Goal: Information Seeking & Learning: Learn about a topic

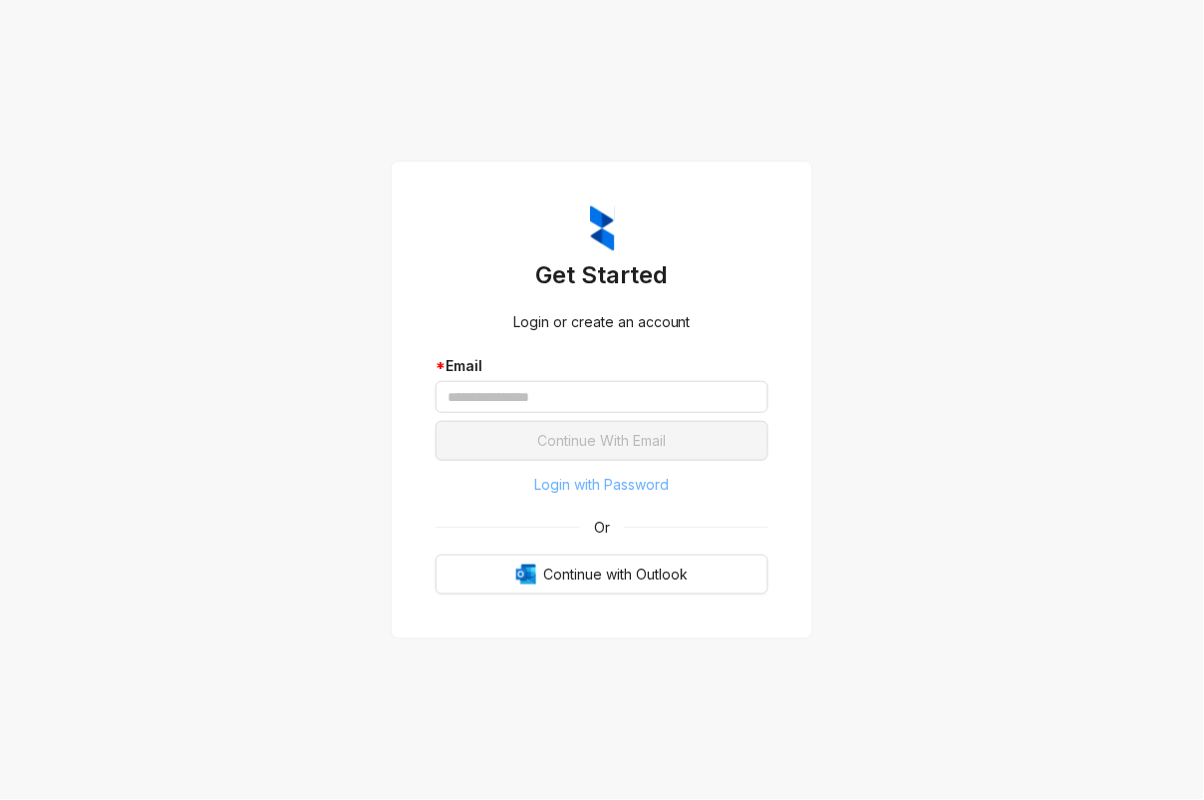
click at [632, 492] on span "Login with Password" at bounding box center [602, 485] width 135 height 22
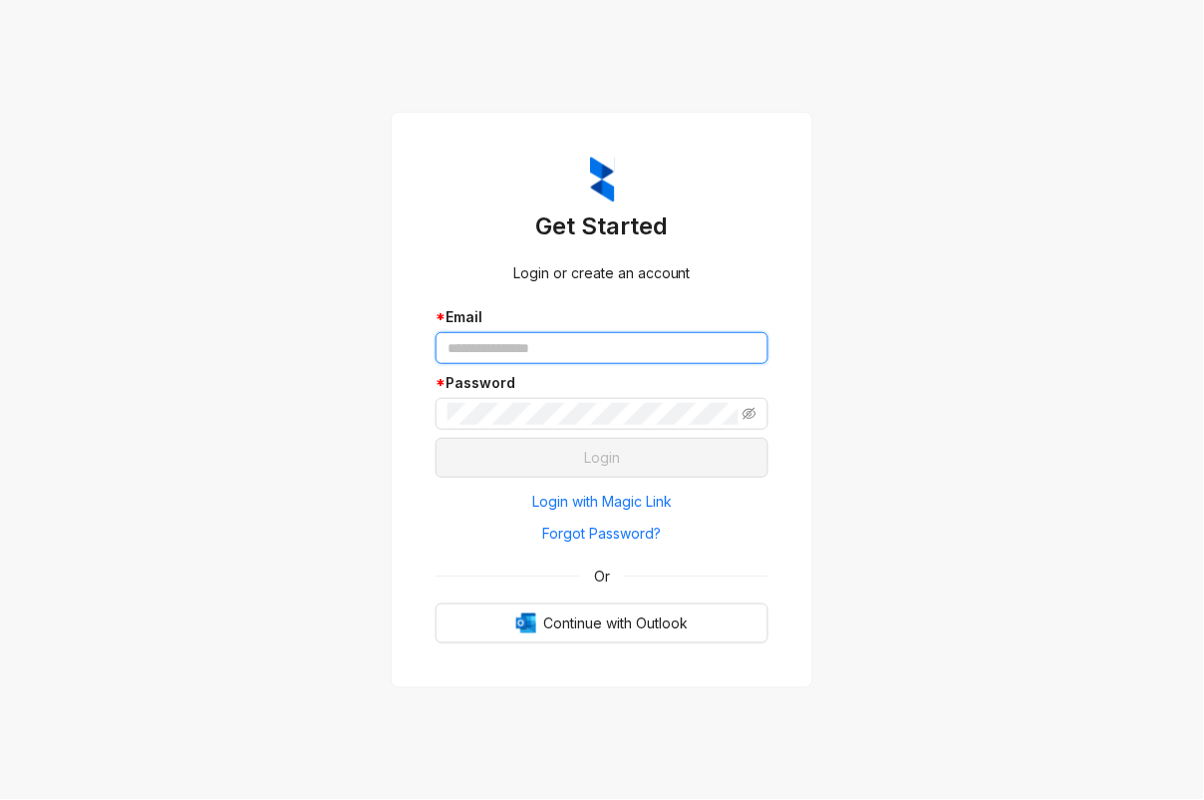
click at [576, 361] on input "text" at bounding box center [602, 348] width 333 height 32
type input "**********"
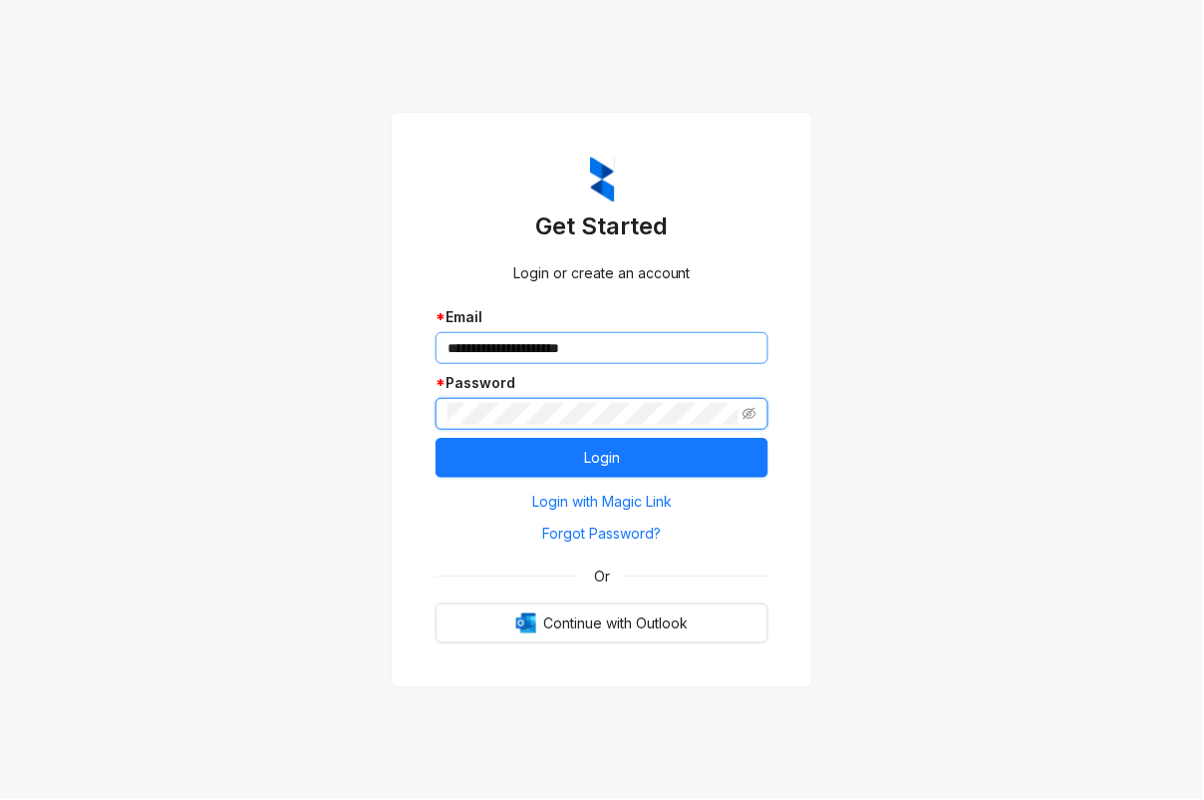
click at [436, 438] on button "Login" at bounding box center [602, 458] width 333 height 40
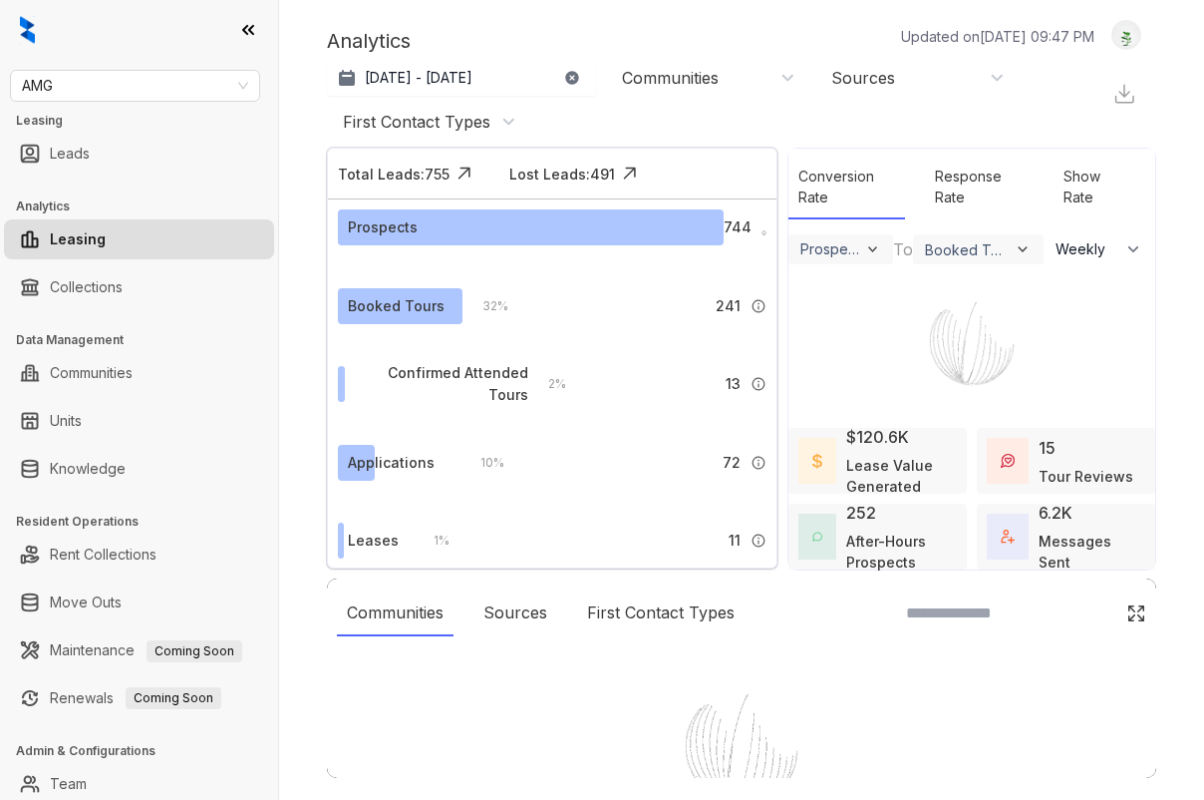
select select "******"
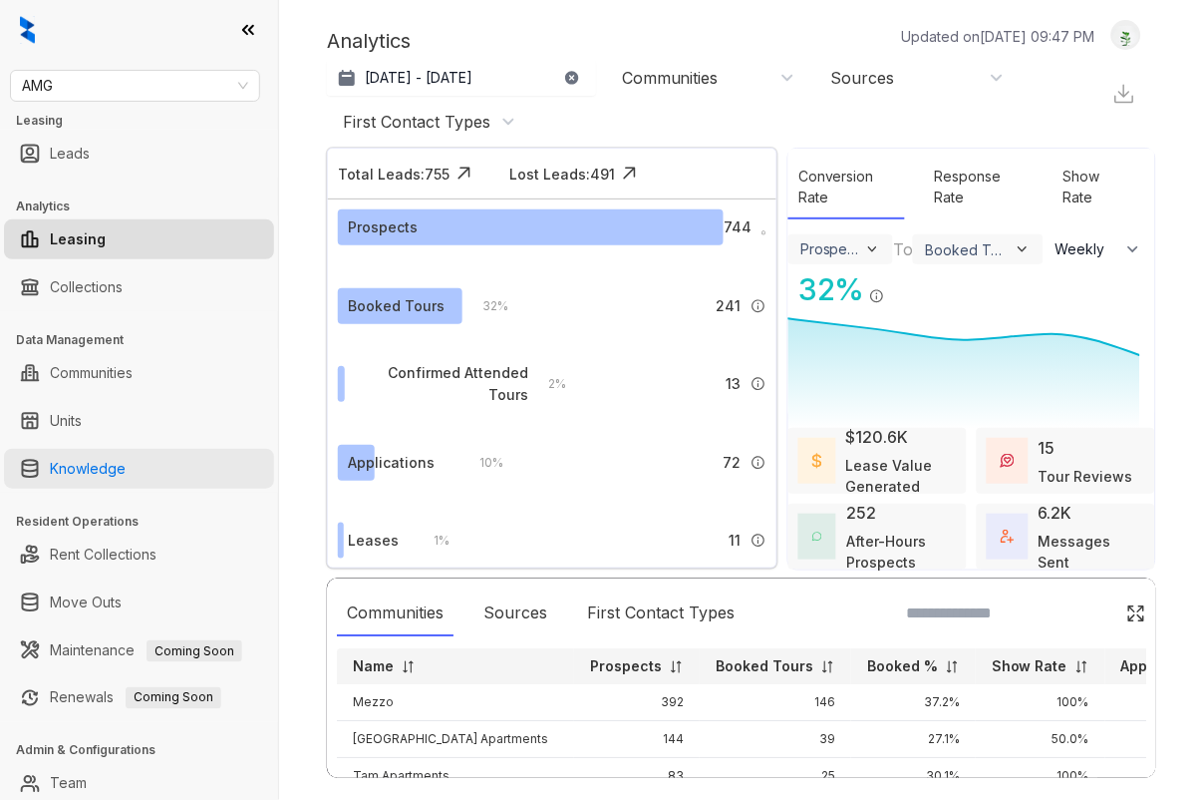
click at [100, 472] on link "Knowledge" at bounding box center [88, 469] width 76 height 40
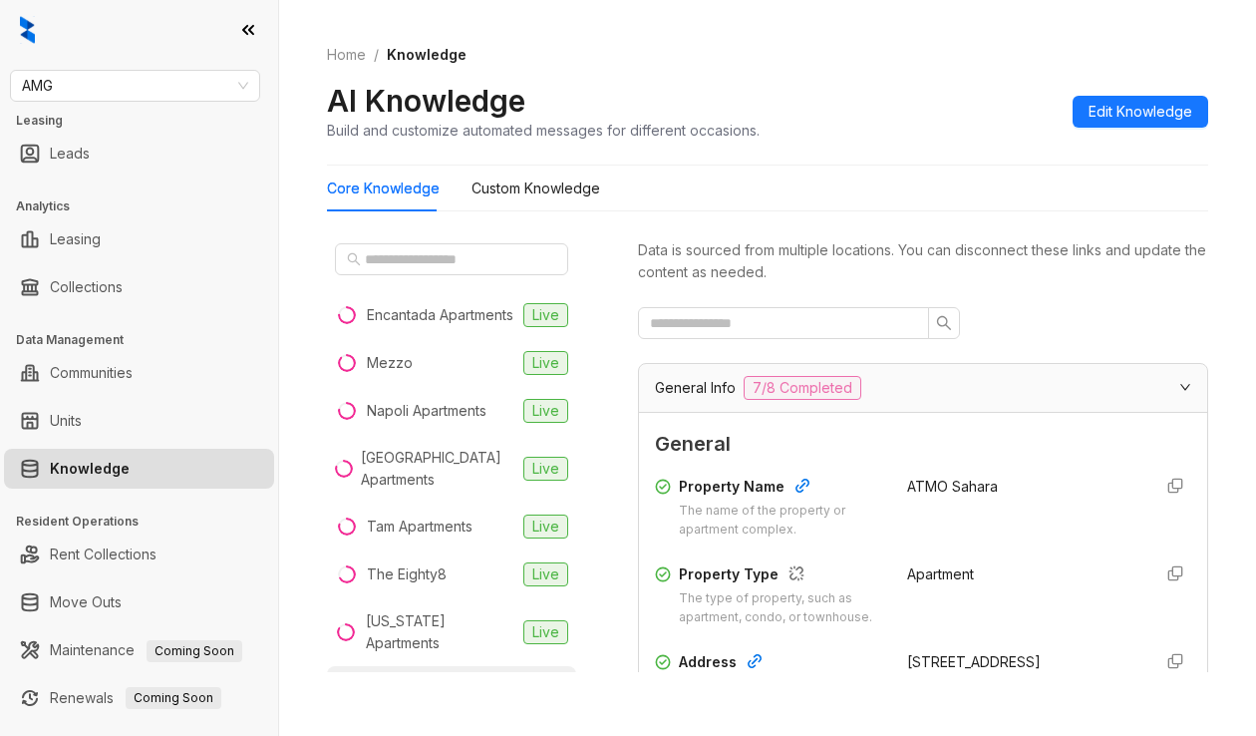
click at [1203, 293] on div "Home / Knowledge AI Knowledge Build and customize automated messages for differ…" at bounding box center [767, 368] width 977 height 736
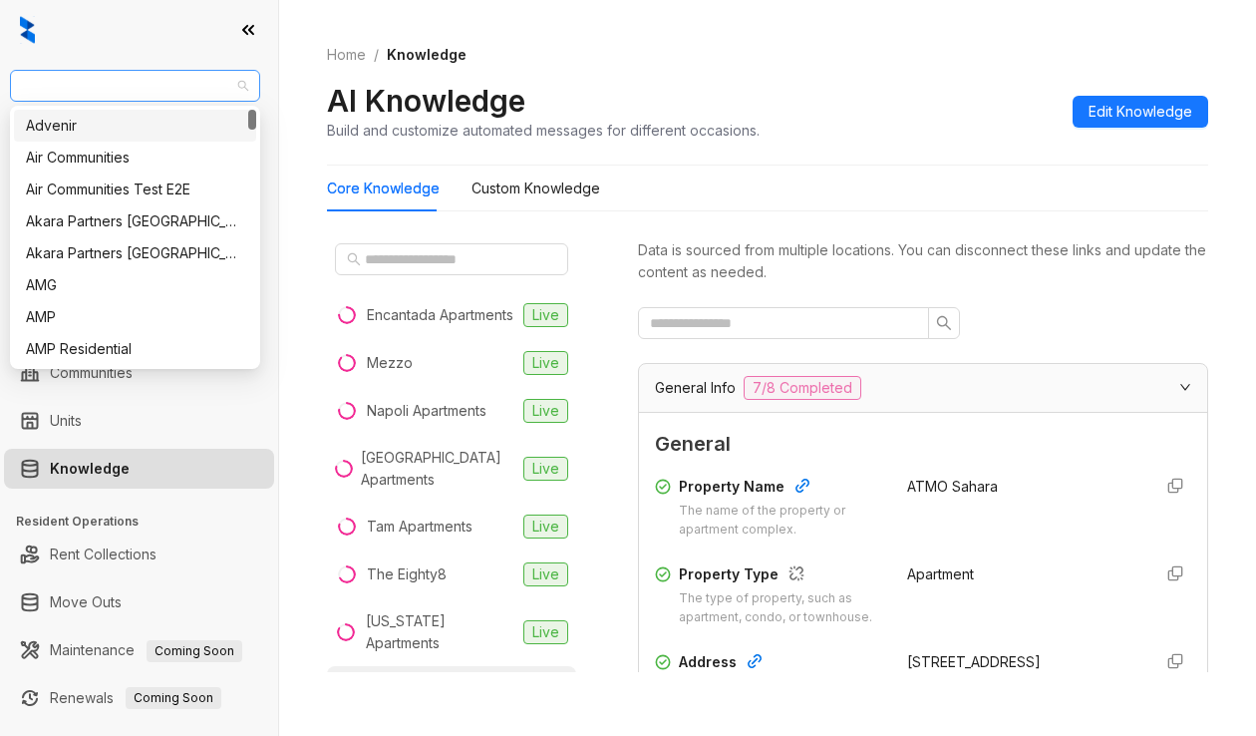
click at [94, 78] on span "AMG" at bounding box center [135, 86] width 226 height 30
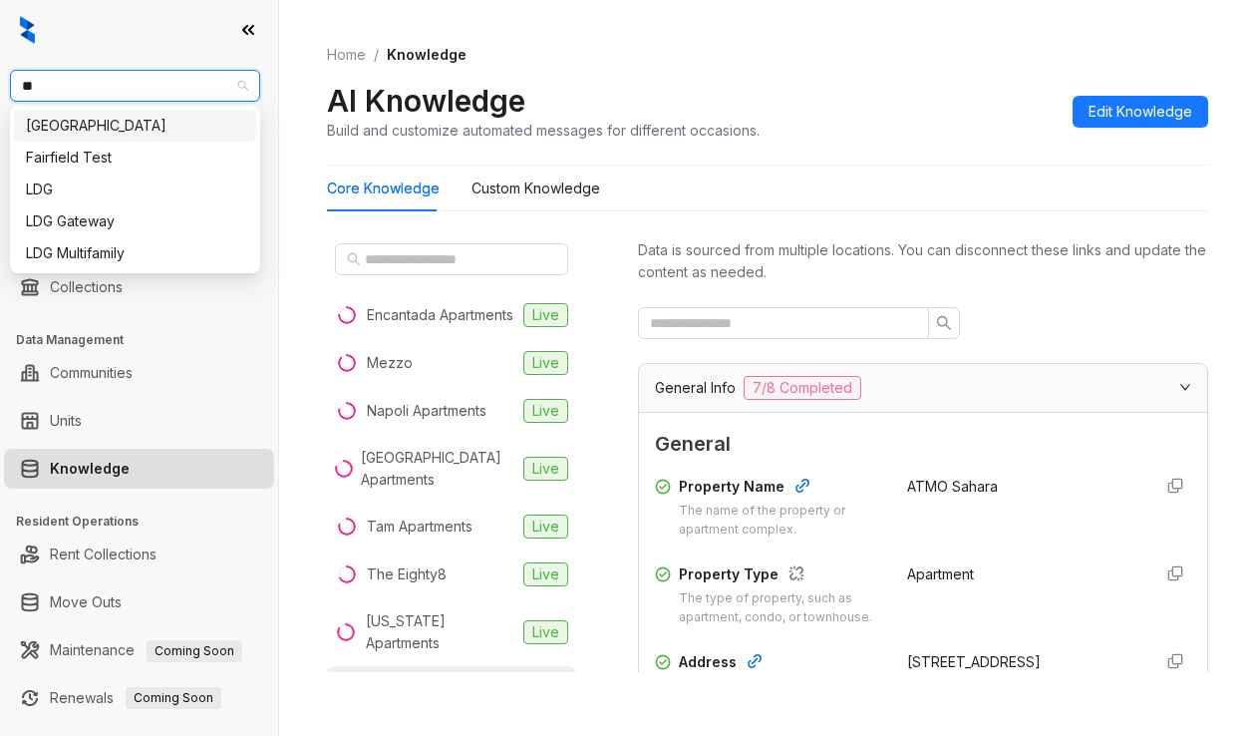
type input "***"
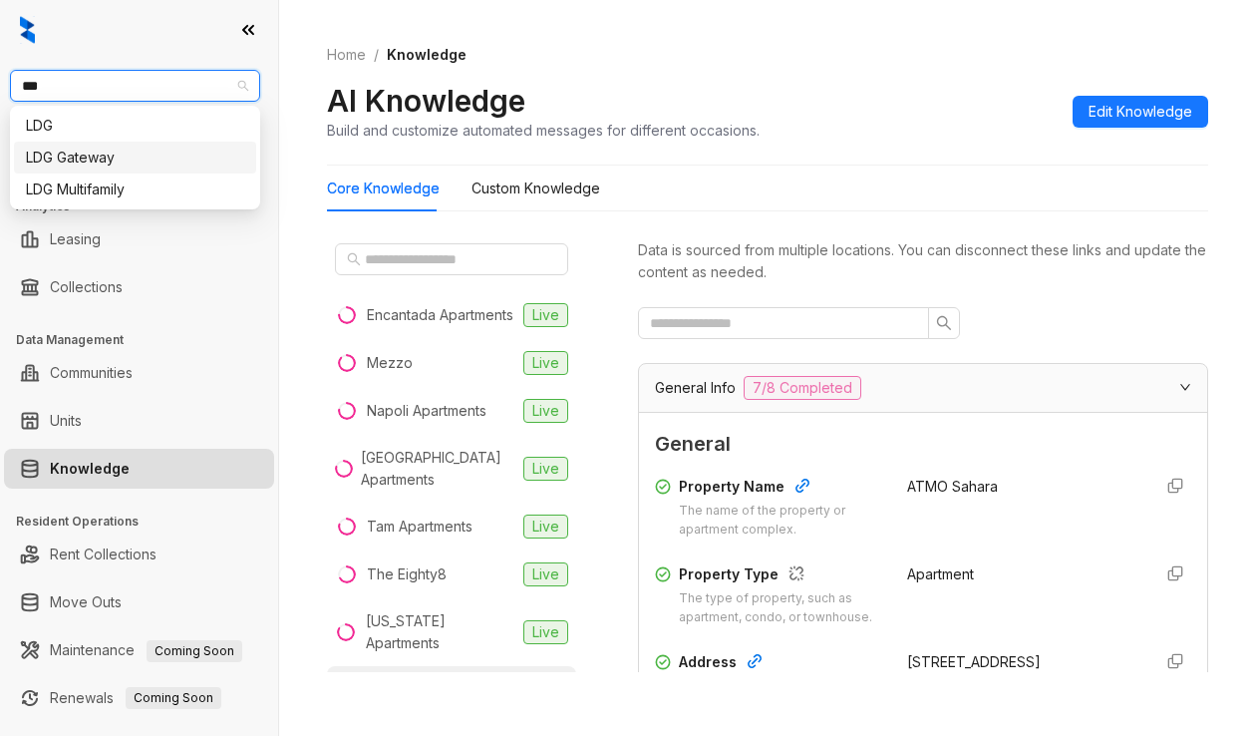
click at [113, 153] on div "LDG Gateway" at bounding box center [135, 158] width 218 height 22
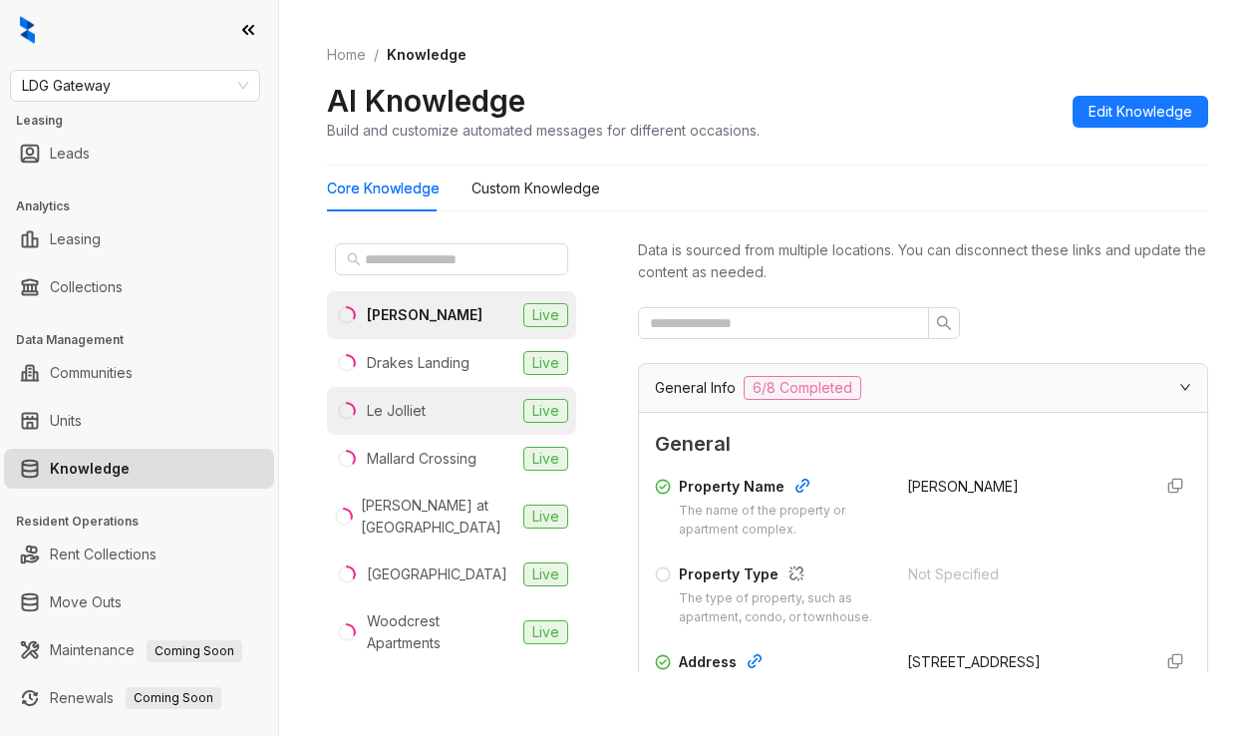
click at [409, 429] on li "Le Jolliet Live" at bounding box center [451, 411] width 249 height 48
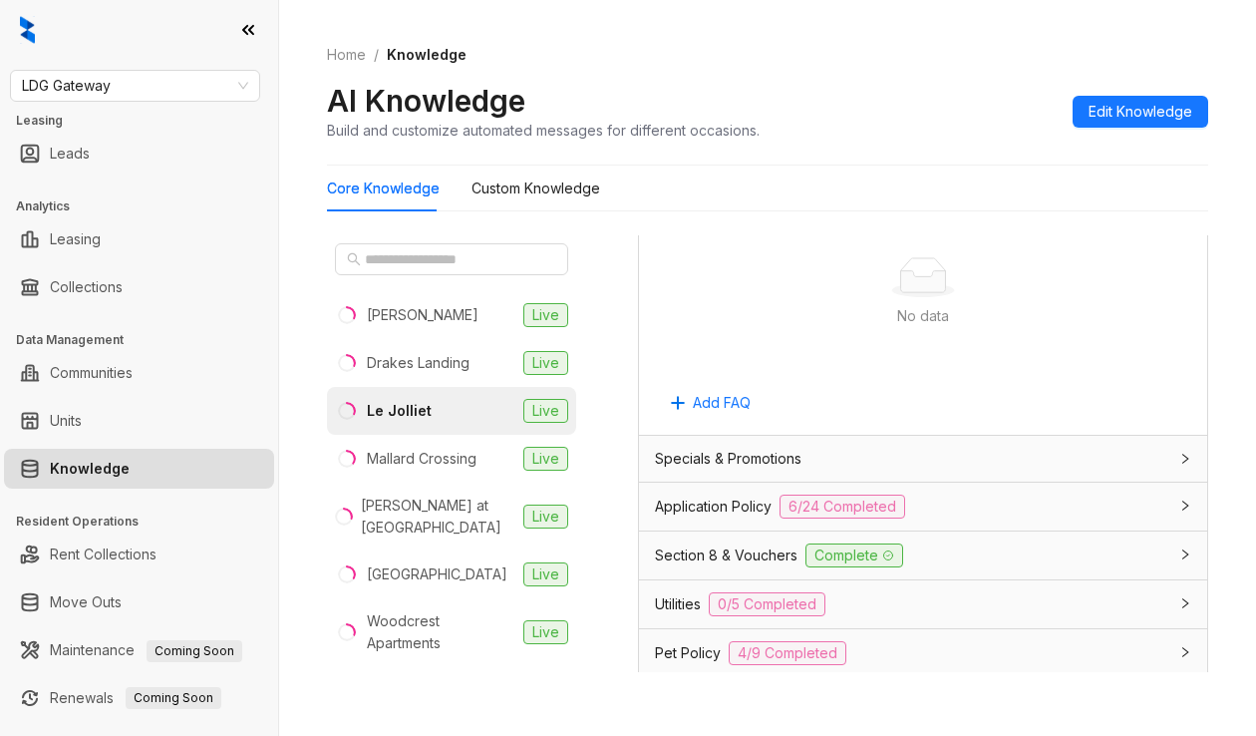
scroll to position [1329, 0]
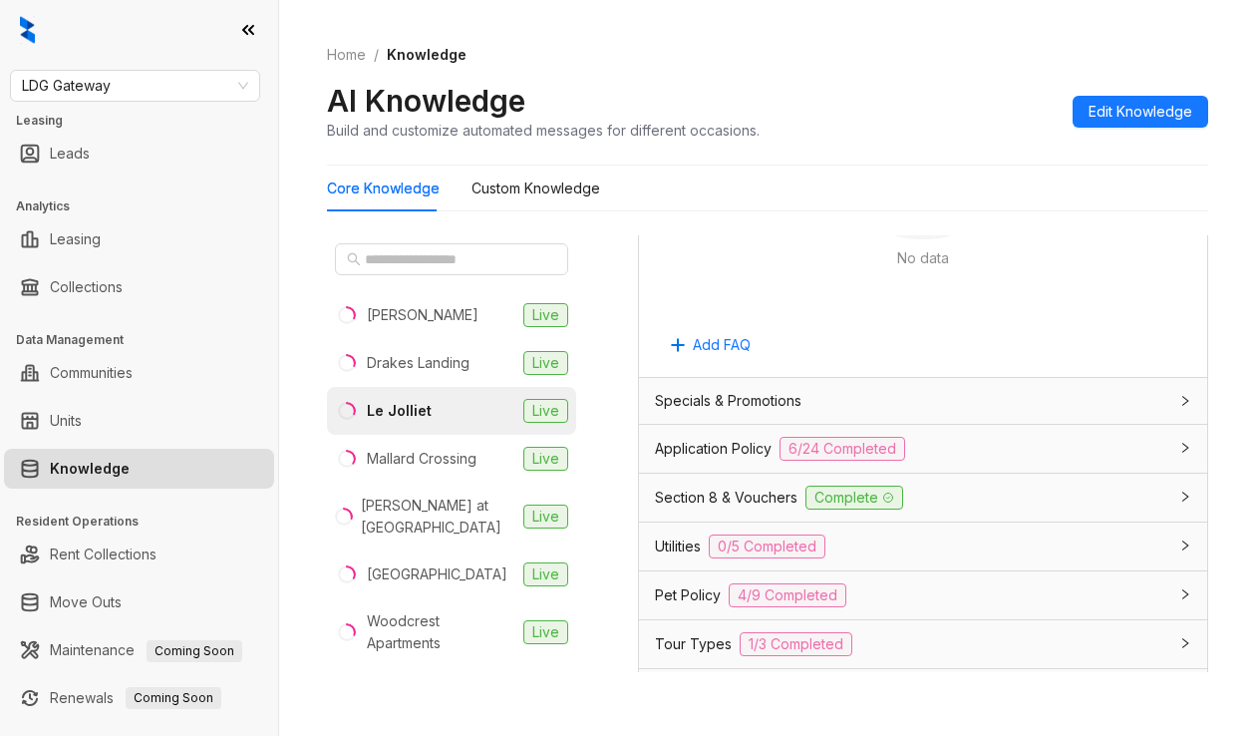
click at [695, 460] on span "Application Policy" at bounding box center [713, 449] width 117 height 22
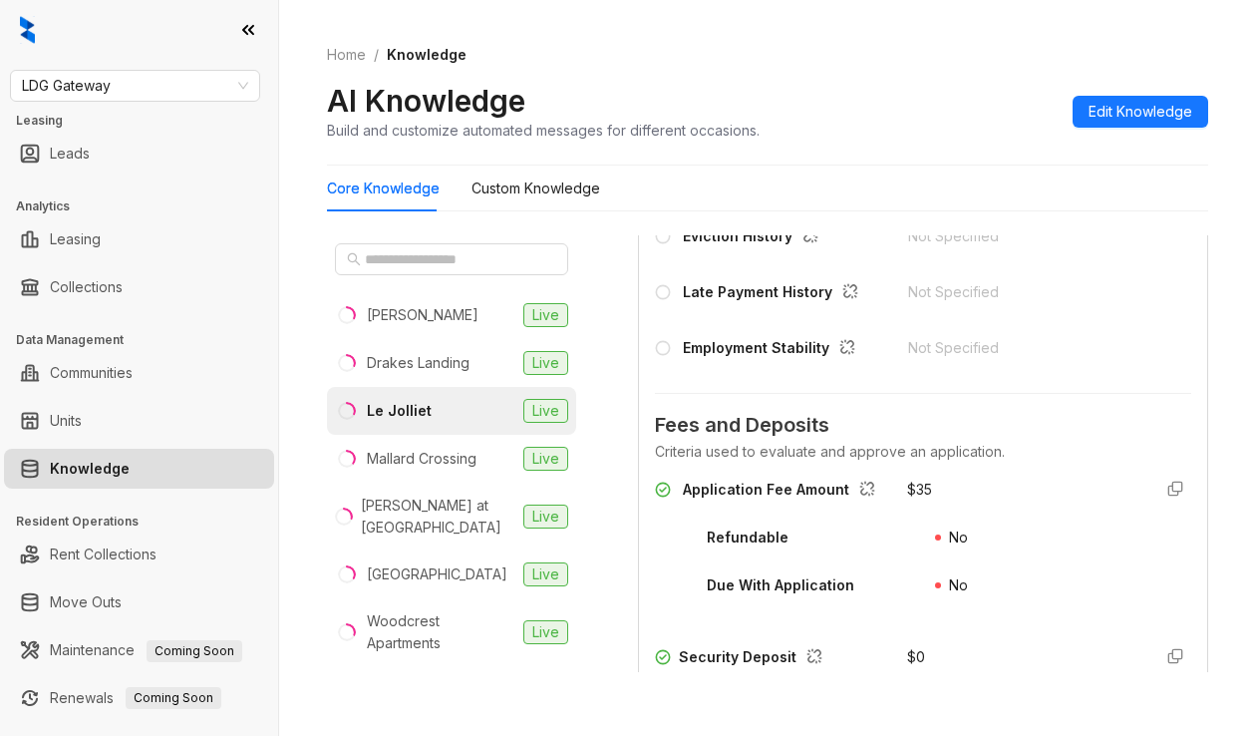
scroll to position [2326, 0]
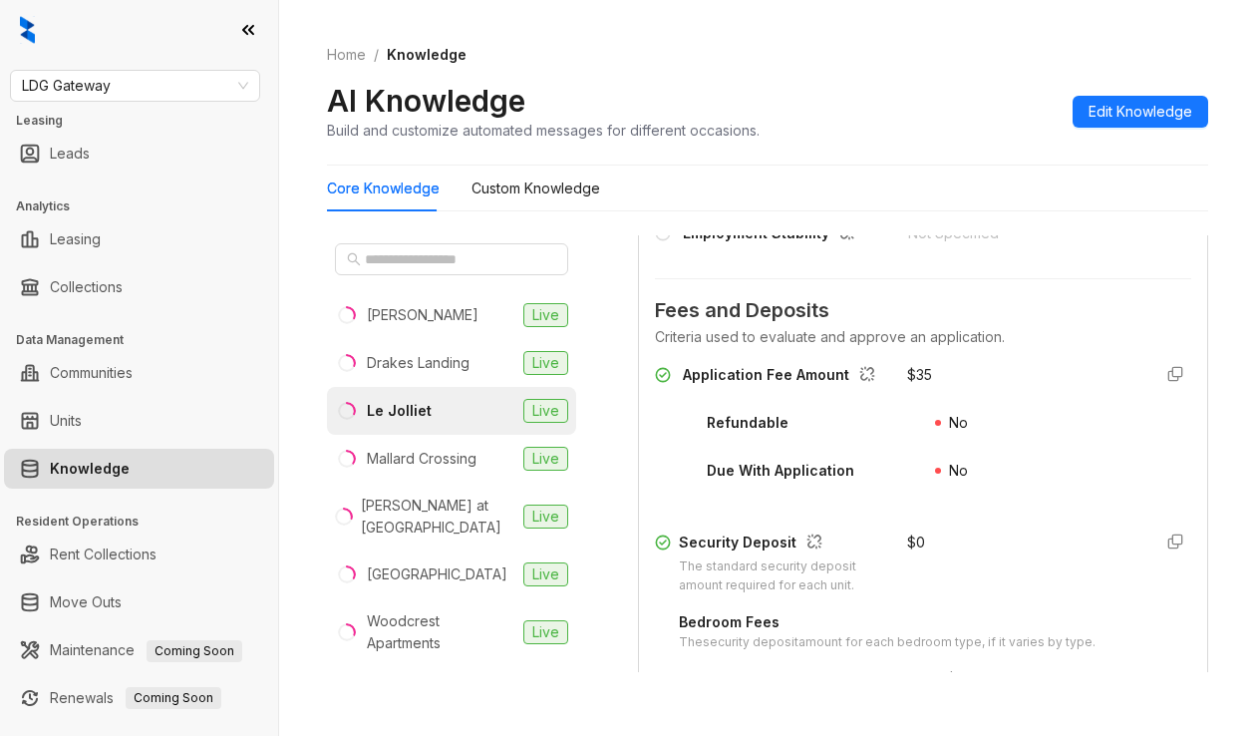
click at [1045, 714] on div "Home / Knowledge AI Knowledge Build and customize automated messages for differ…" at bounding box center [767, 368] width 977 height 736
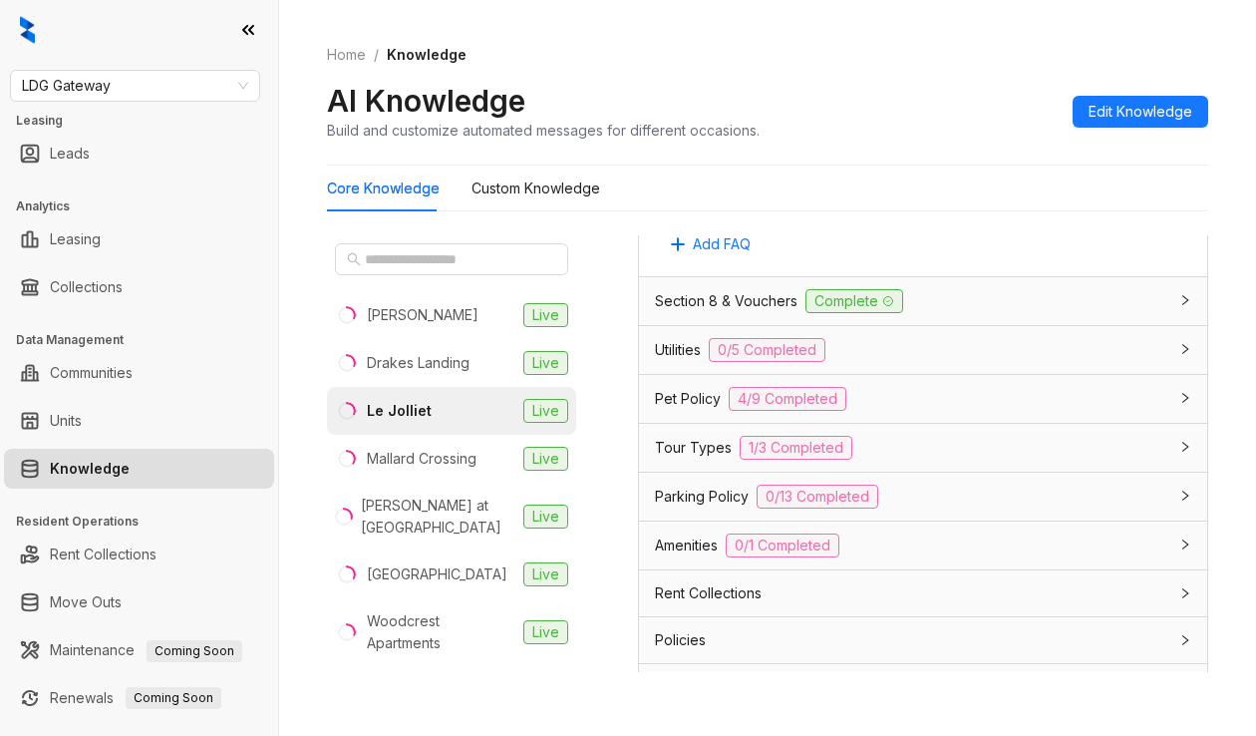
scroll to position [4099, 0]
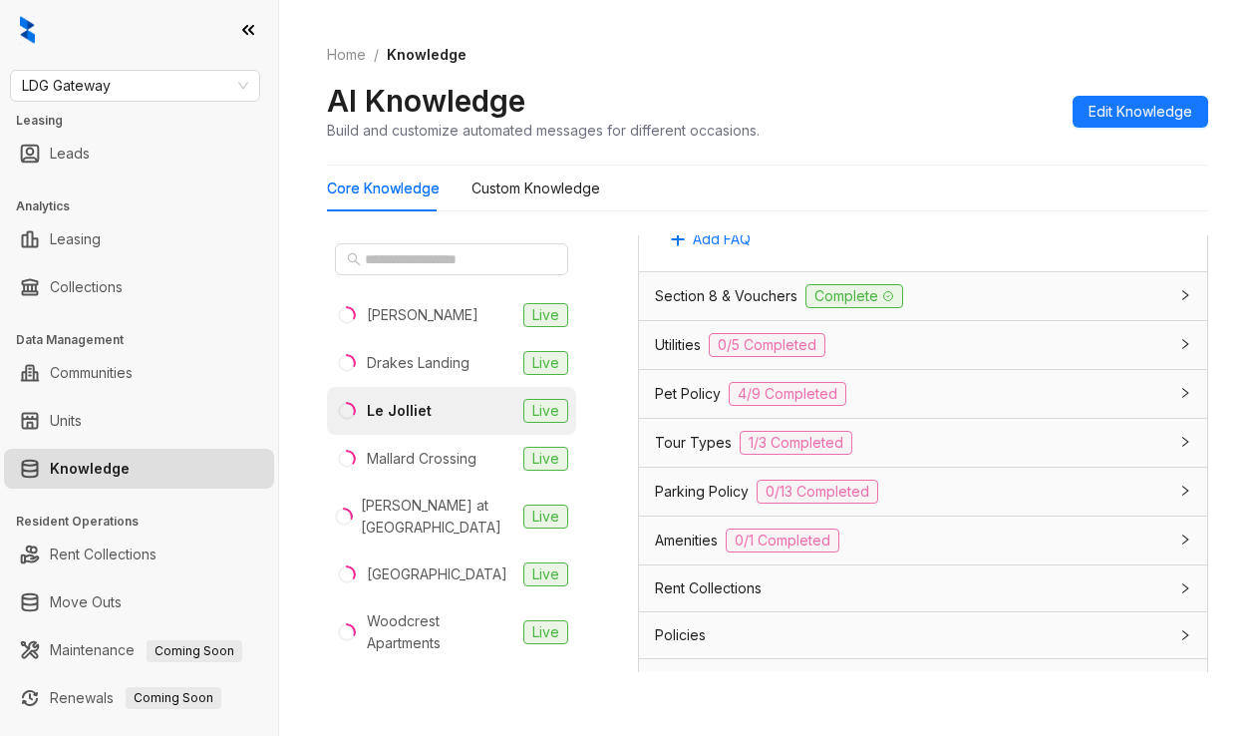
click at [744, 307] on span "Section 8 & Vouchers" at bounding box center [726, 296] width 143 height 22
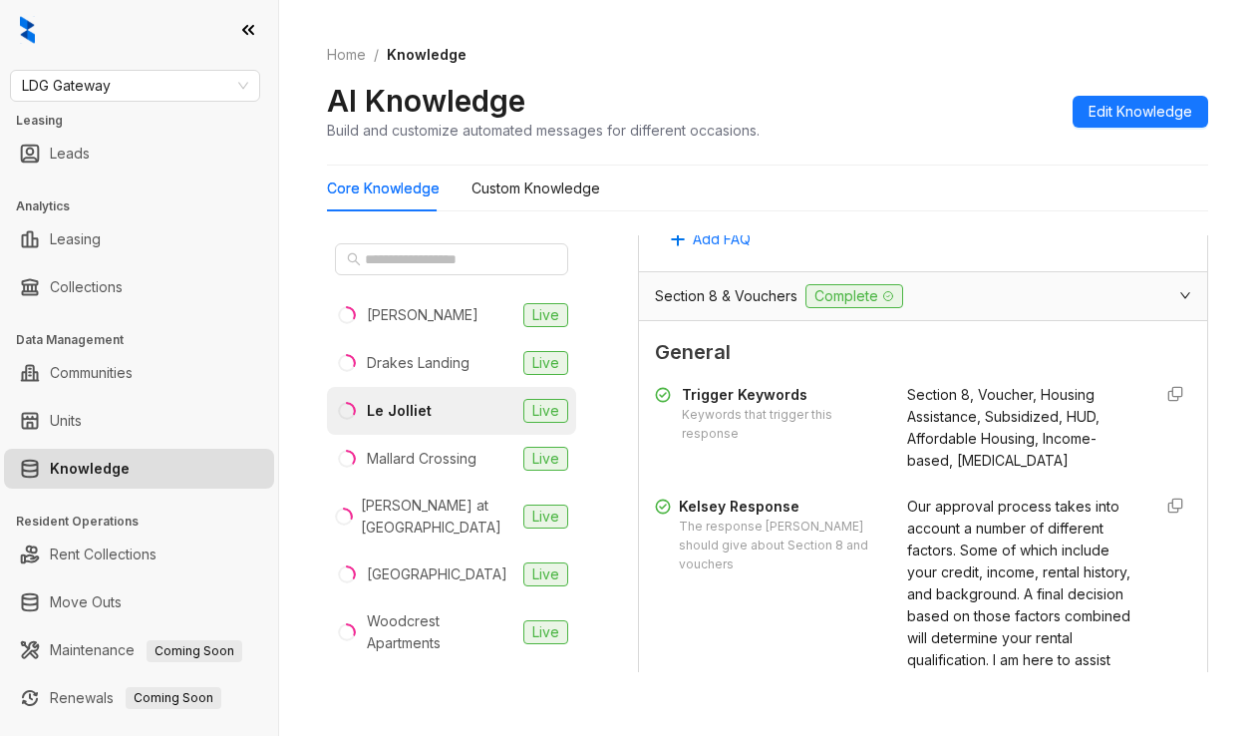
scroll to position [4210, 0]
